Goal: Transaction & Acquisition: Book appointment/travel/reservation

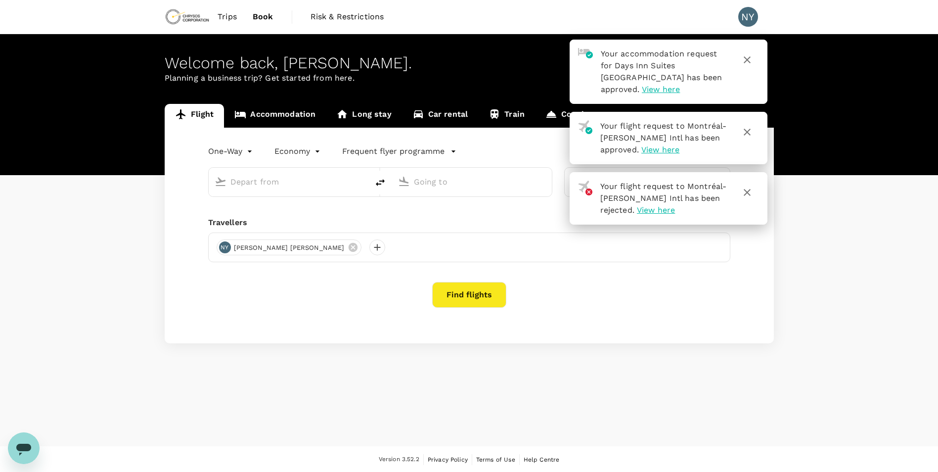
type input "roundtrip"
type input "Montréal-[PERSON_NAME] Intl (YUL)"
type input "Thunder Bay (YQT)"
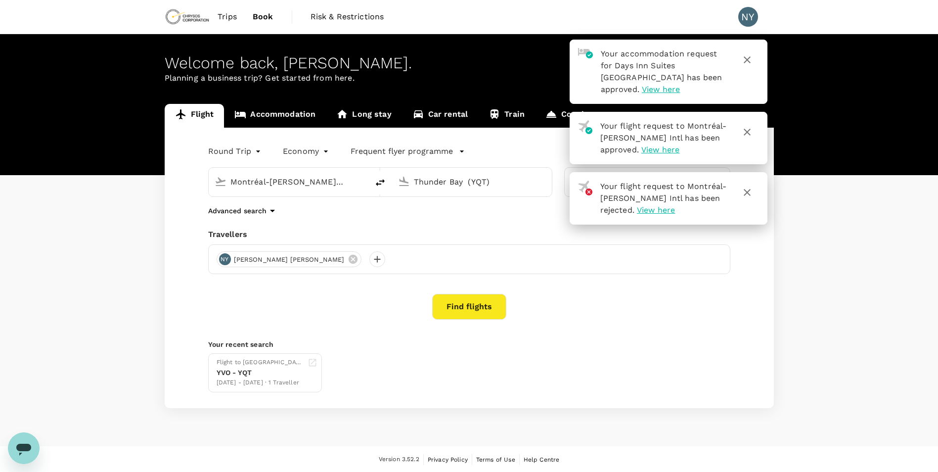
scroll to position [1, 0]
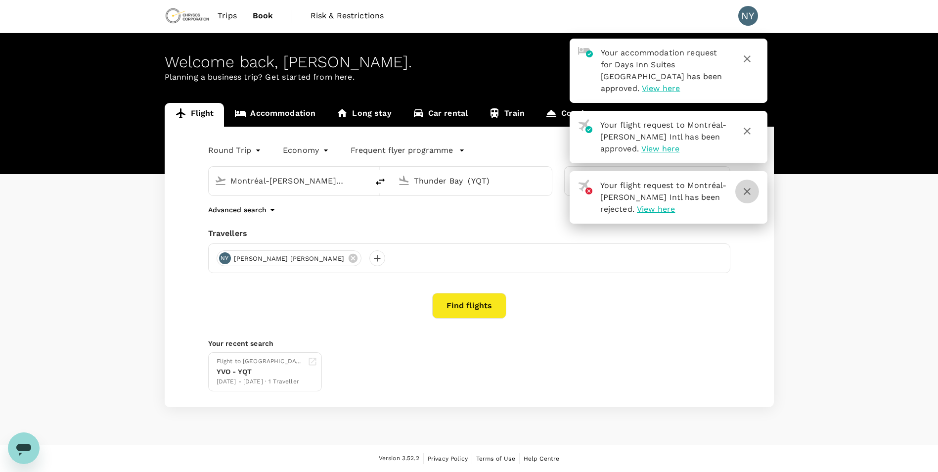
click at [741, 185] on icon "button" at bounding box center [747, 191] width 12 height 12
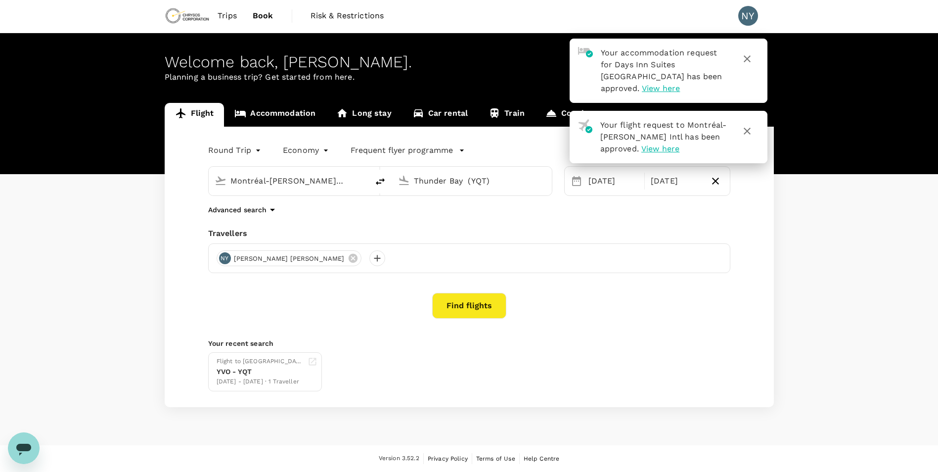
click at [673, 144] on span "View here" at bounding box center [660, 148] width 38 height 9
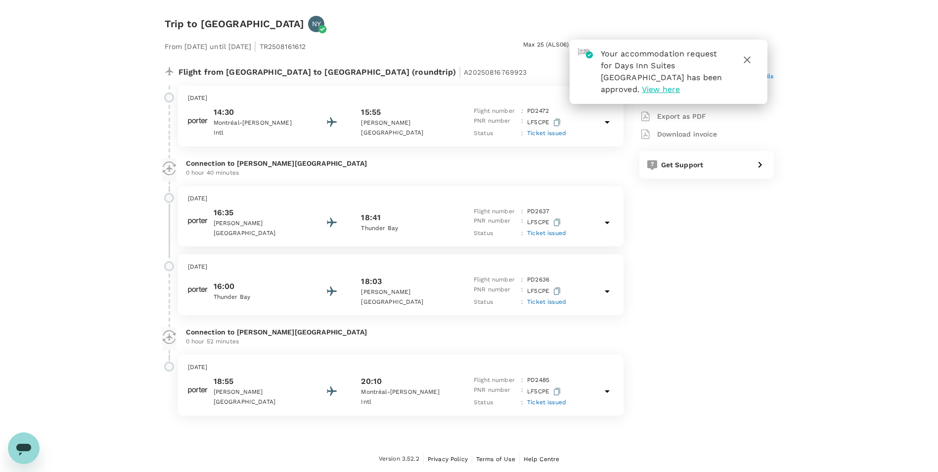
drag, startPoint x: 693, startPoint y: 79, endPoint x: 656, endPoint y: 227, distance: 152.4
click at [656, 227] on div "Total paid Approved by [PERSON_NAME] AUD 751.99 View details View traveller det…" at bounding box center [697, 238] width 154 height 369
click at [680, 85] on span "View here" at bounding box center [661, 89] width 38 height 9
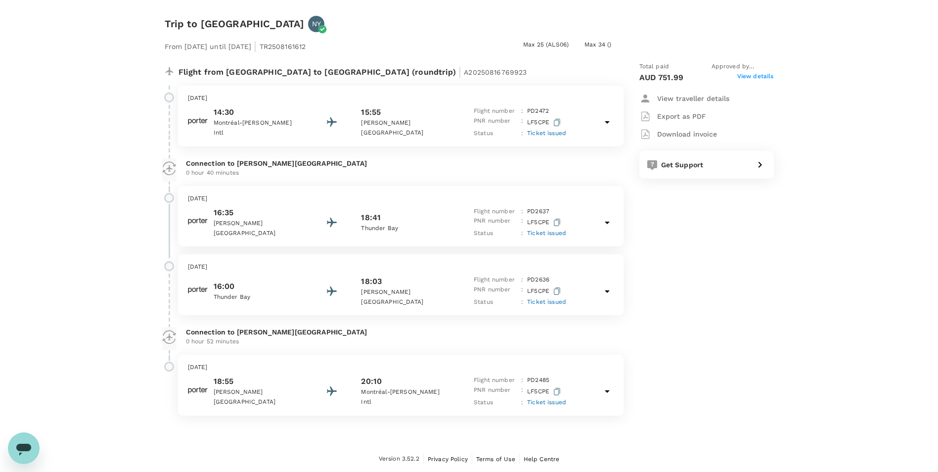
scroll to position [0, 0]
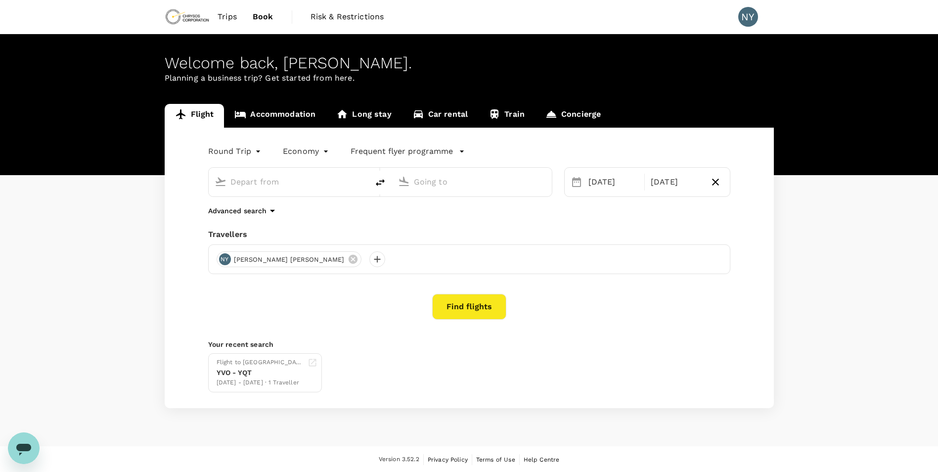
type input "Montréal-[PERSON_NAME] Intl (YUL)"
type input "Thunder Bay (YQT)"
click at [287, 115] on link "Accommodation" at bounding box center [275, 116] width 102 height 24
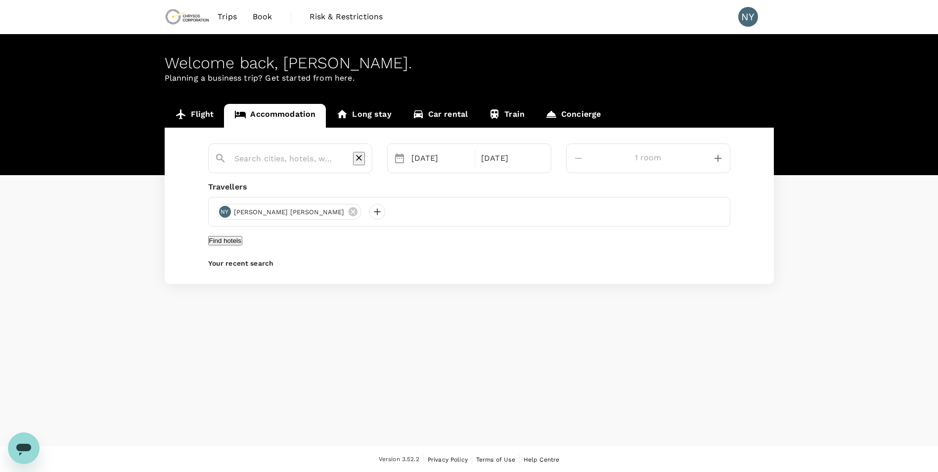
type input "Thunder Bay"
click at [260, 22] on span "Book" at bounding box center [263, 17] width 20 height 12
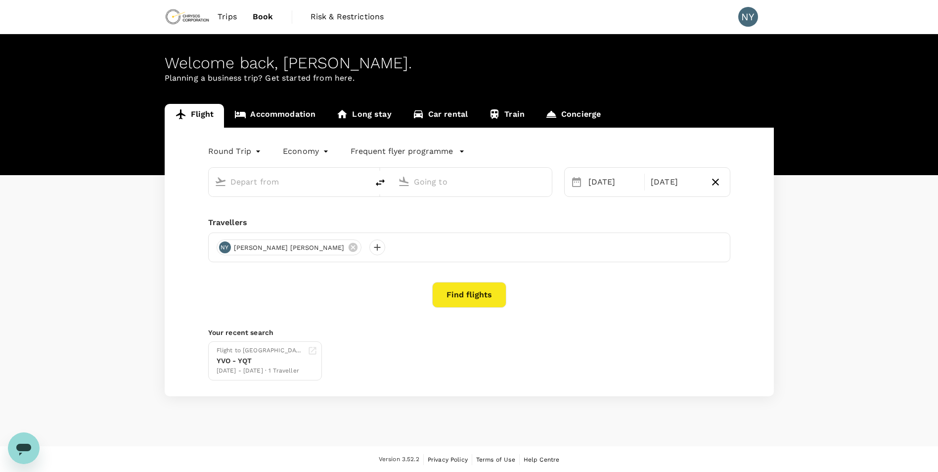
type input "Montréal-[PERSON_NAME] Intl (YUL)"
type input "Thunder Bay (YQT)"
type input "Montréal-[PERSON_NAME] Intl (YUL)"
type input "Thunder Bay (YQT)"
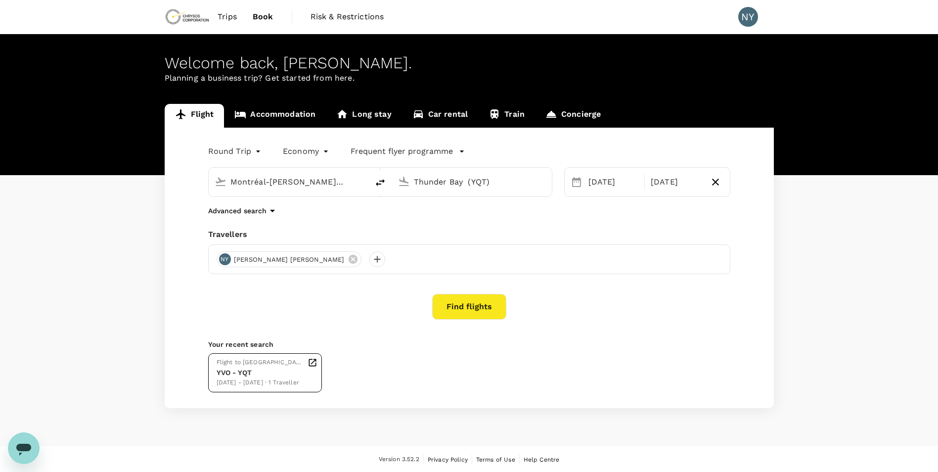
click at [276, 361] on div "Flight to [GEOGRAPHIC_DATA]" at bounding box center [260, 363] width 87 height 10
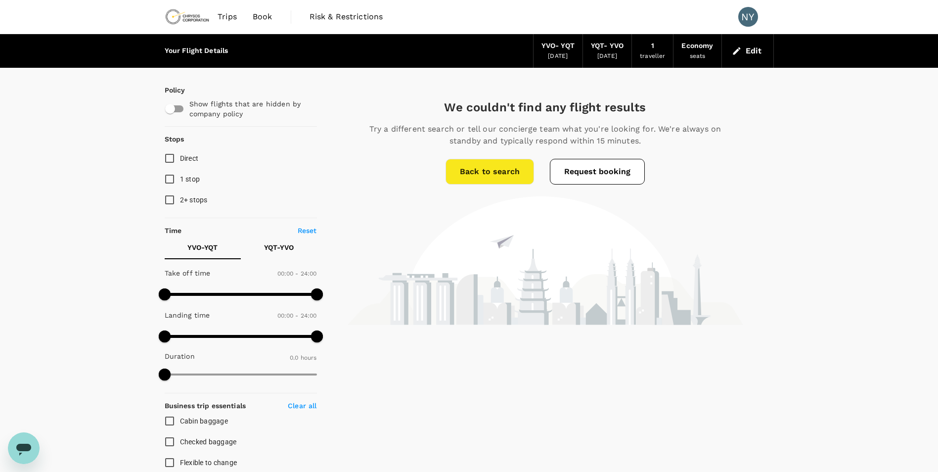
click at [230, 15] on span "Trips" at bounding box center [227, 17] width 19 height 12
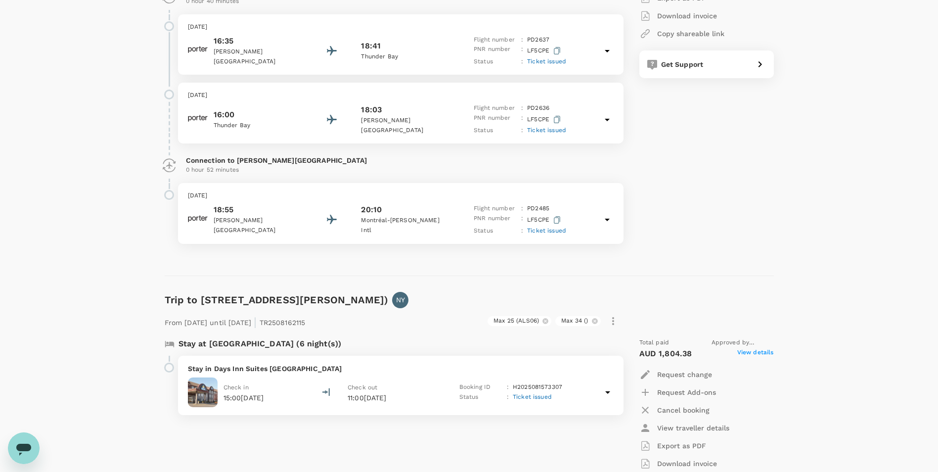
scroll to position [471, 0]
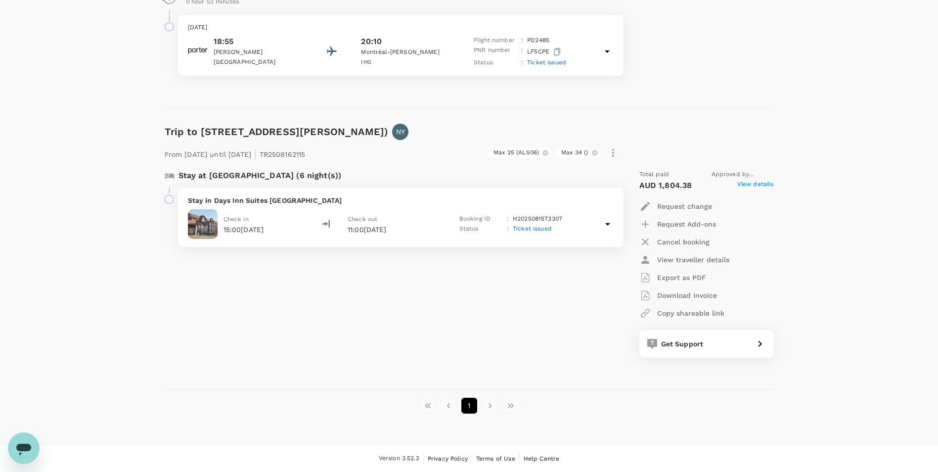
click at [264, 219] on div "Check in 15:00, 28 Sep 2025" at bounding box center [244, 224] width 41 height 21
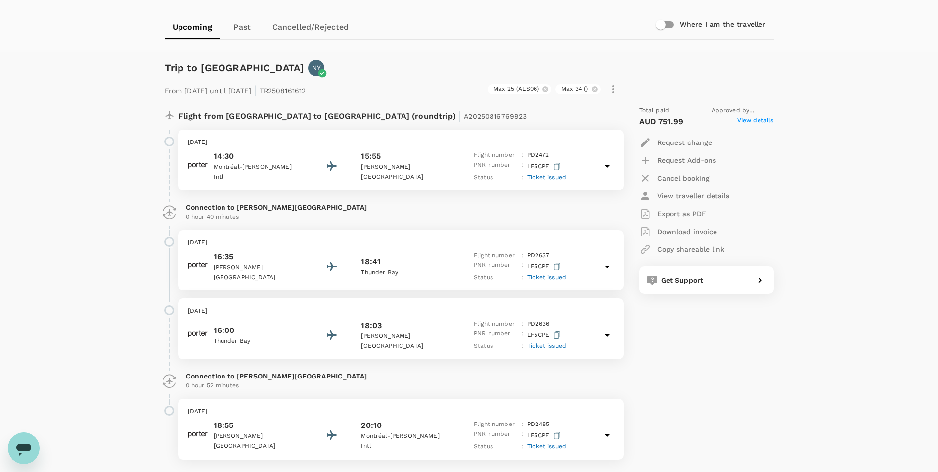
scroll to position [147, 0]
